Goal: Task Accomplishment & Management: Use online tool/utility

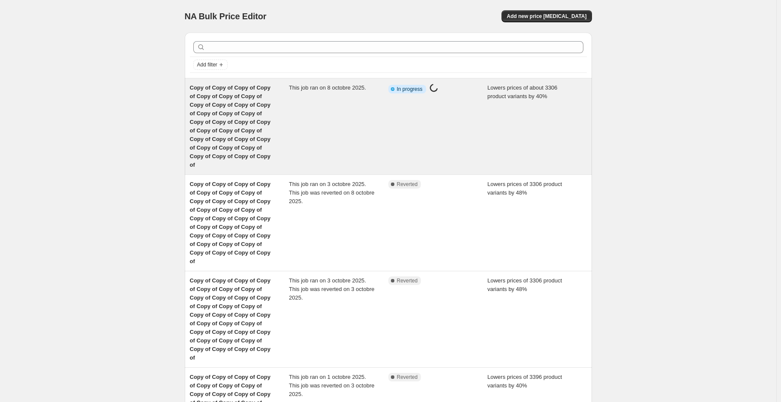
click at [263, 133] on span "Copy of Copy of Copy of Copy of Copy of Copy of Copy of Copy of Copy of Copy of…" at bounding box center [230, 126] width 81 height 84
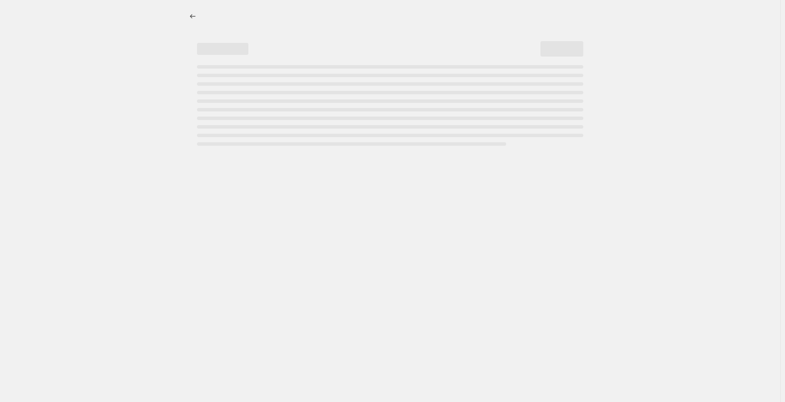
select select "percentage"
select select "collection"
select select "not_equal"
select select "collection"
select select "not_equal"
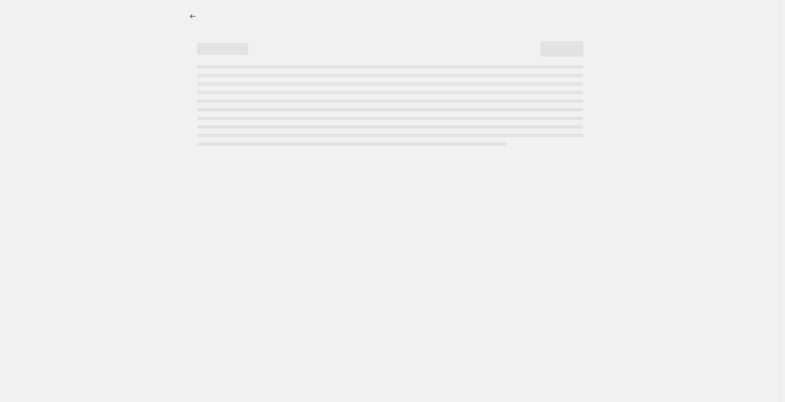
select select "collection"
select select "not_equal"
select select "collection"
select select "not_equal"
select select "collection"
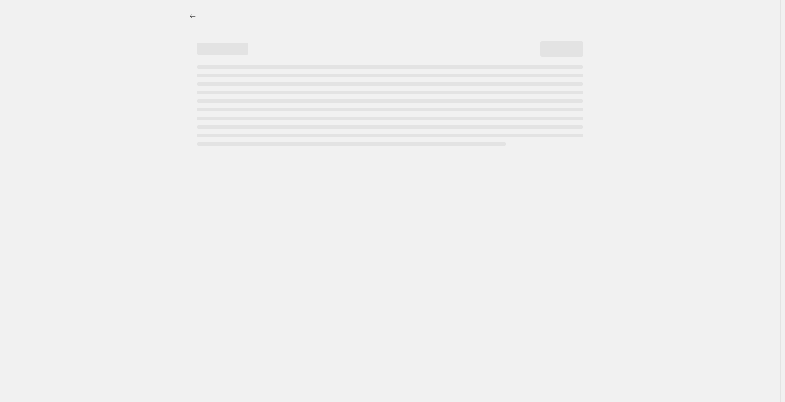
select select "not_equal"
select select "collection"
select select "not_equal"
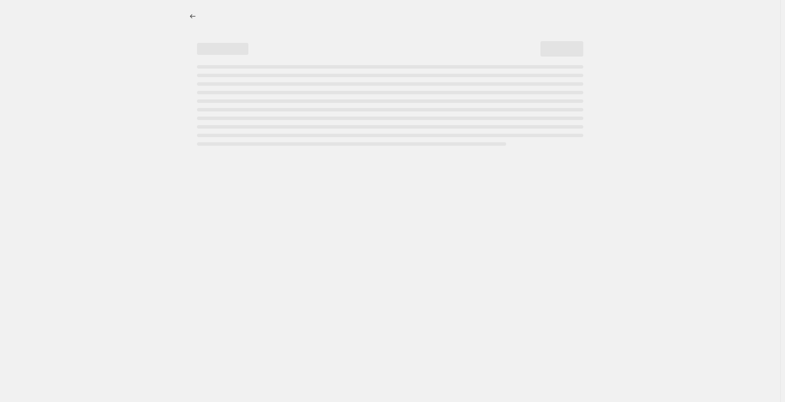
select select "not_equal"
select select "collection"
select select "not_equal"
select select "tag"
select select "not_equal"
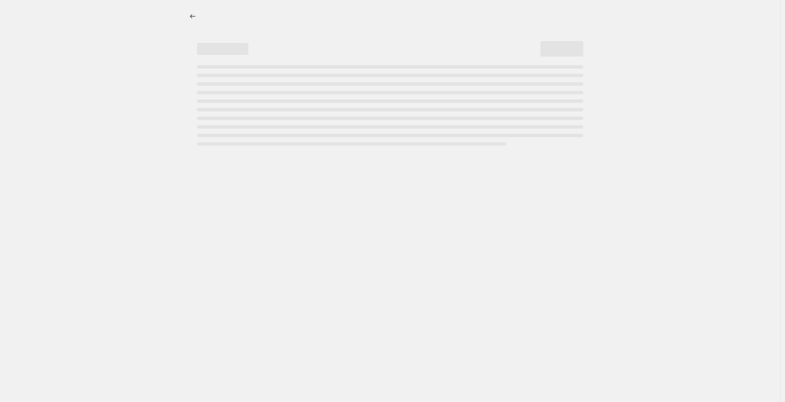
select select "not_equal"
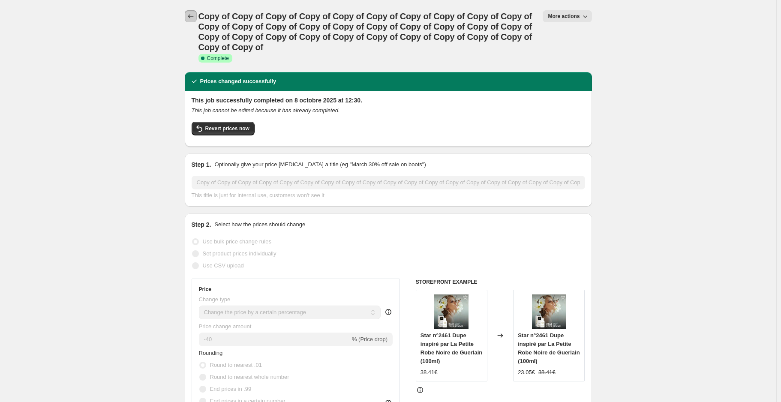
click at [191, 15] on icon "Price change jobs" at bounding box center [190, 16] width 9 height 9
